Goal: Information Seeking & Learning: Learn about a topic

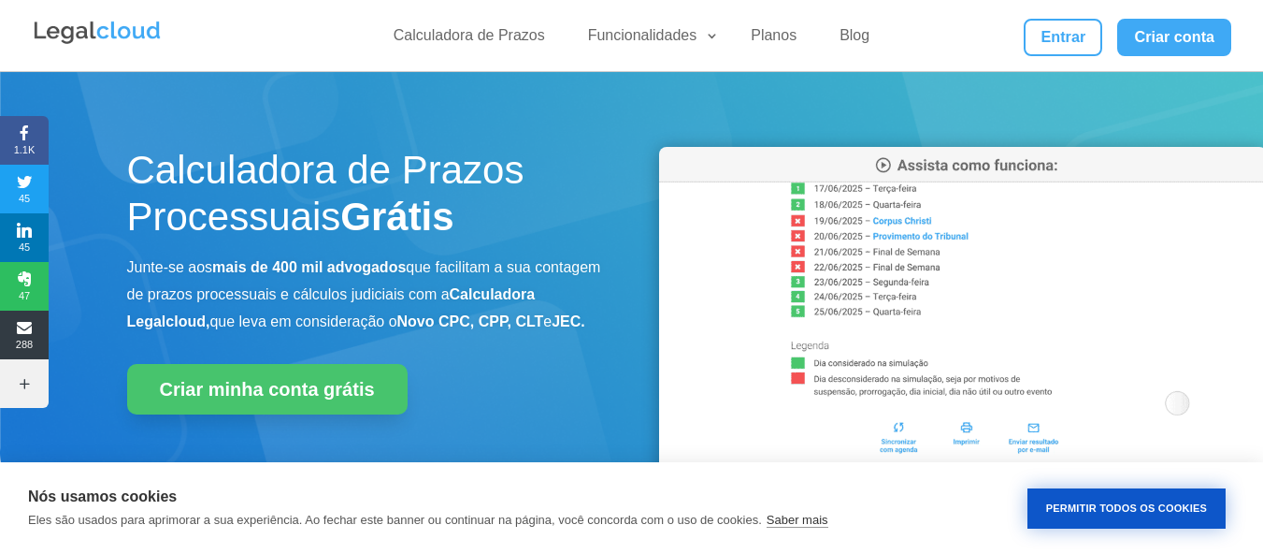
click at [1077, 506] on button "Permitir Todos os Cookies" at bounding box center [1127, 508] width 198 height 40
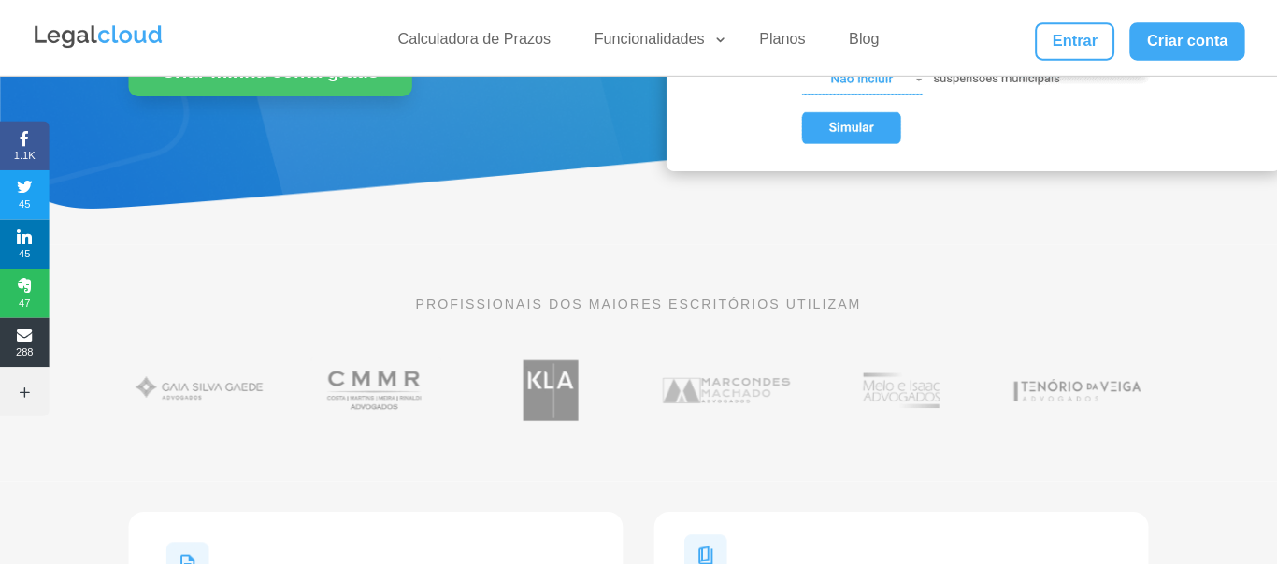
scroll to position [374, 0]
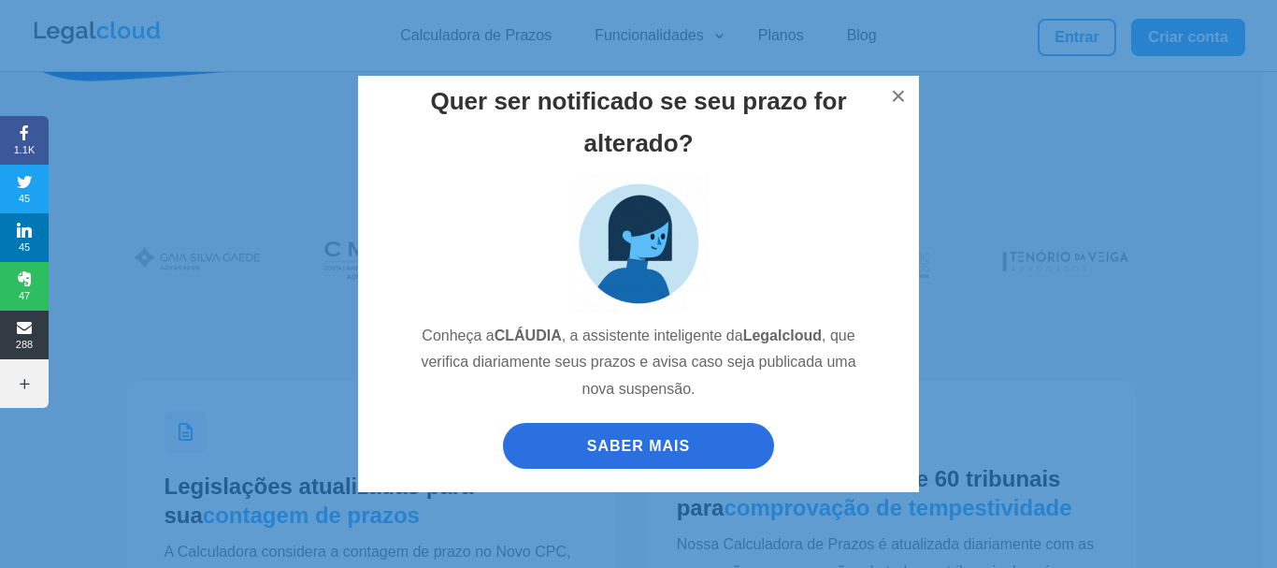
click at [677, 439] on link "SABER MAIS" at bounding box center [638, 446] width 271 height 46
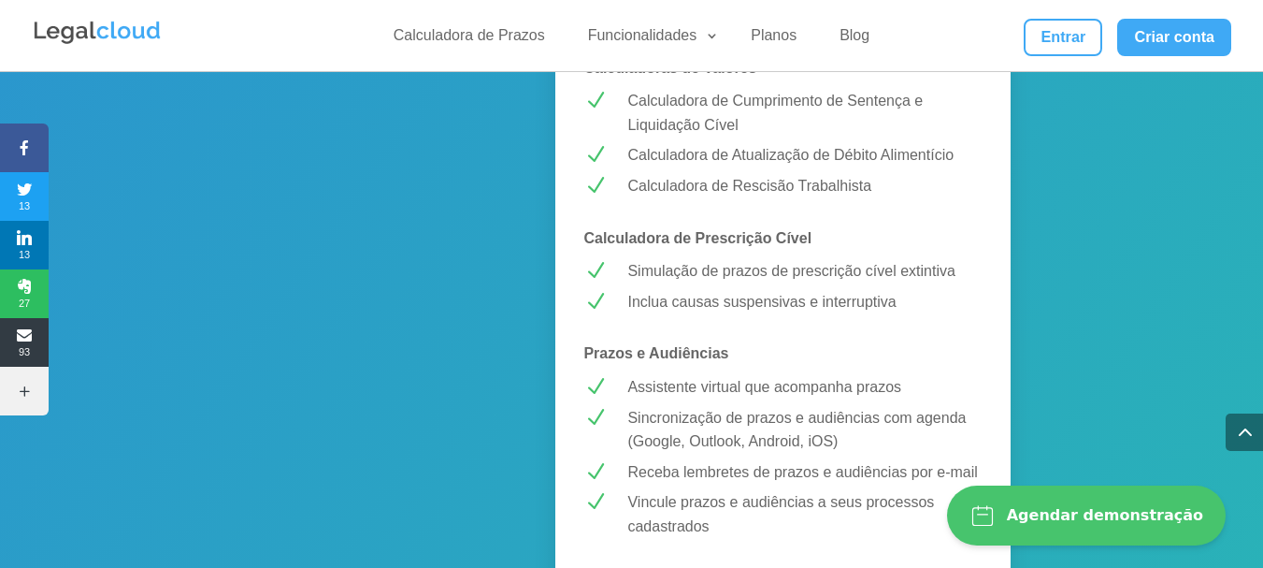
scroll to position [1331, 0]
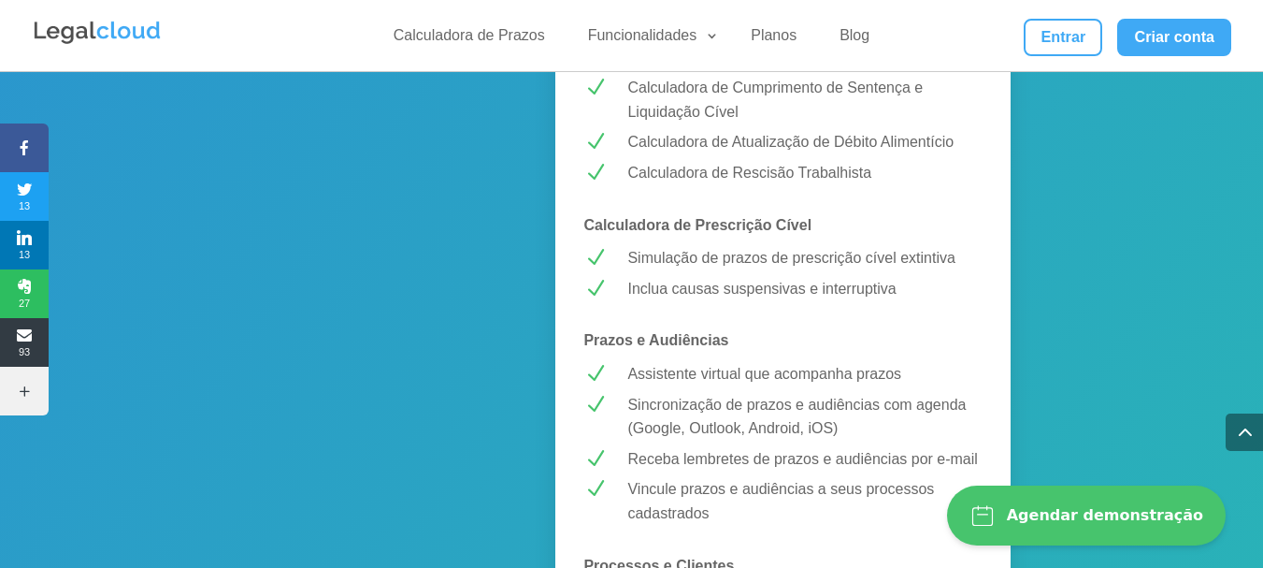
click at [1092, 152] on div "Planos sob medida para você Planos exclusivos da Web Nossas melhores funcionali…" at bounding box center [631, 416] width 1263 height 3491
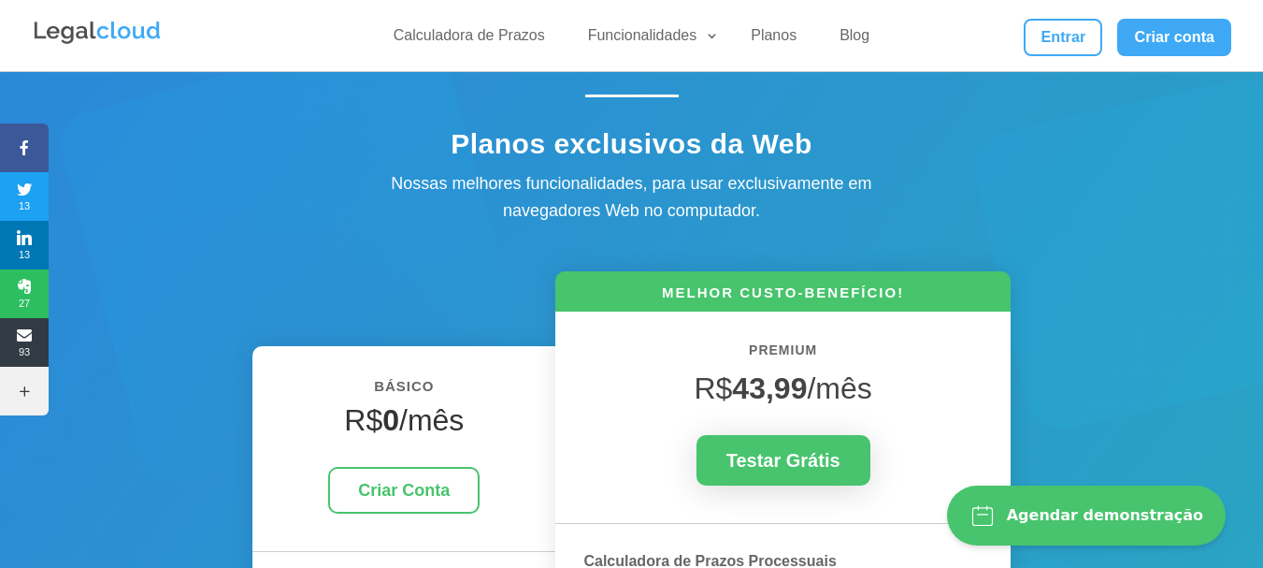
scroll to position [0, 0]
